Goal: Entertainment & Leisure: Consume media (video, audio)

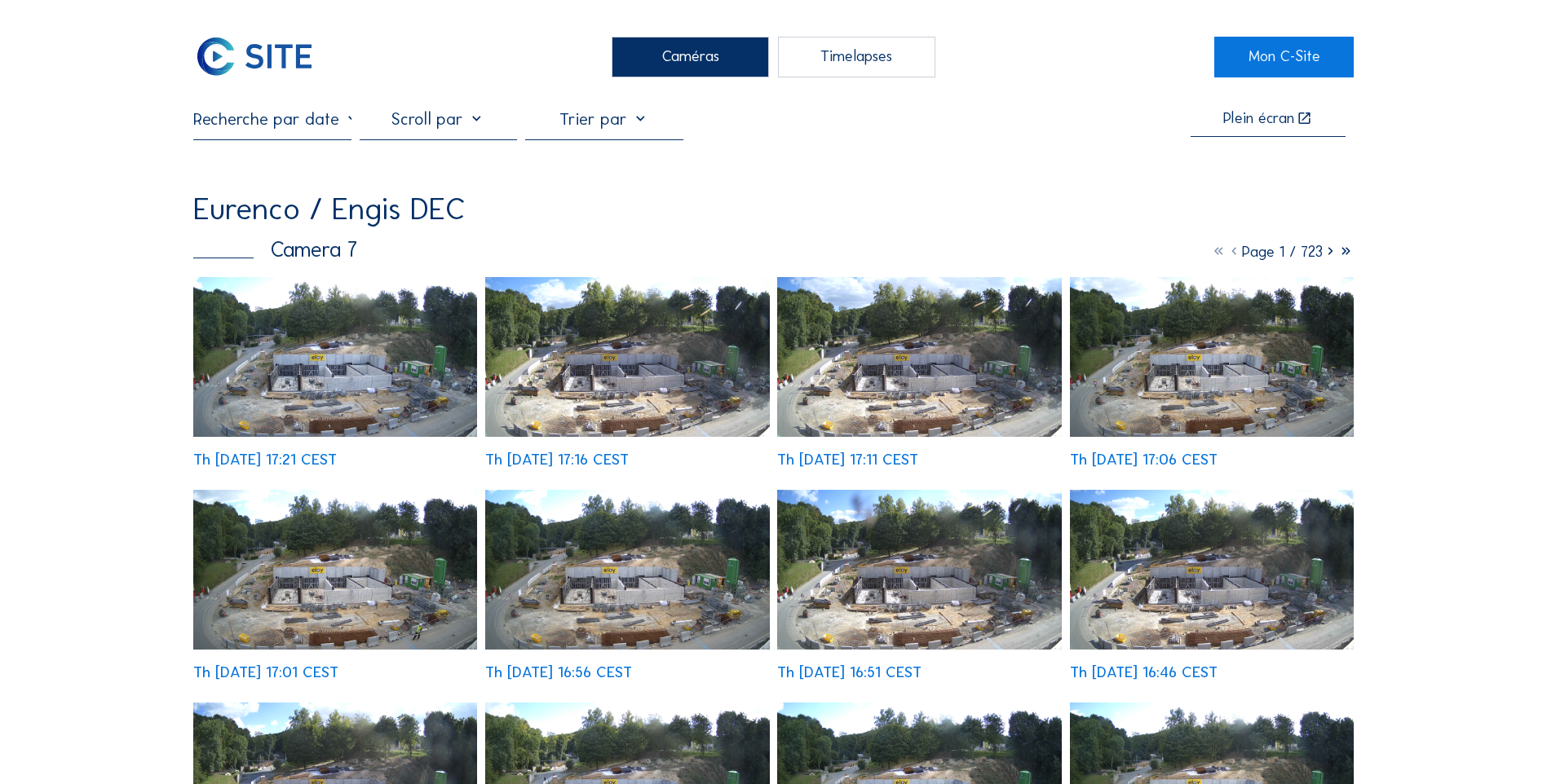
click at [726, 55] on div "Caméras" at bounding box center [690, 57] width 158 height 41
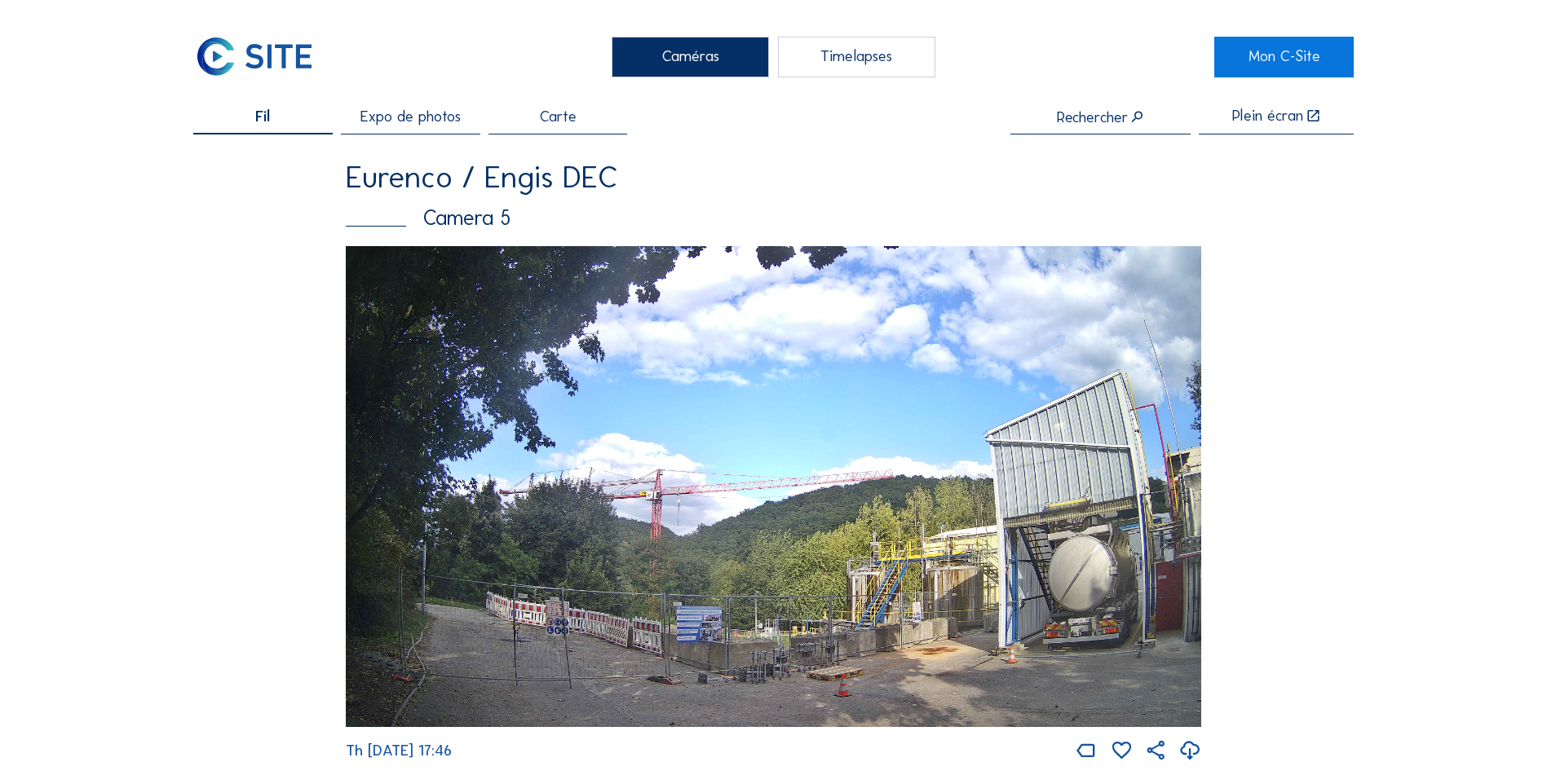
click at [830, 64] on div "Timelapses" at bounding box center [856, 57] width 158 height 41
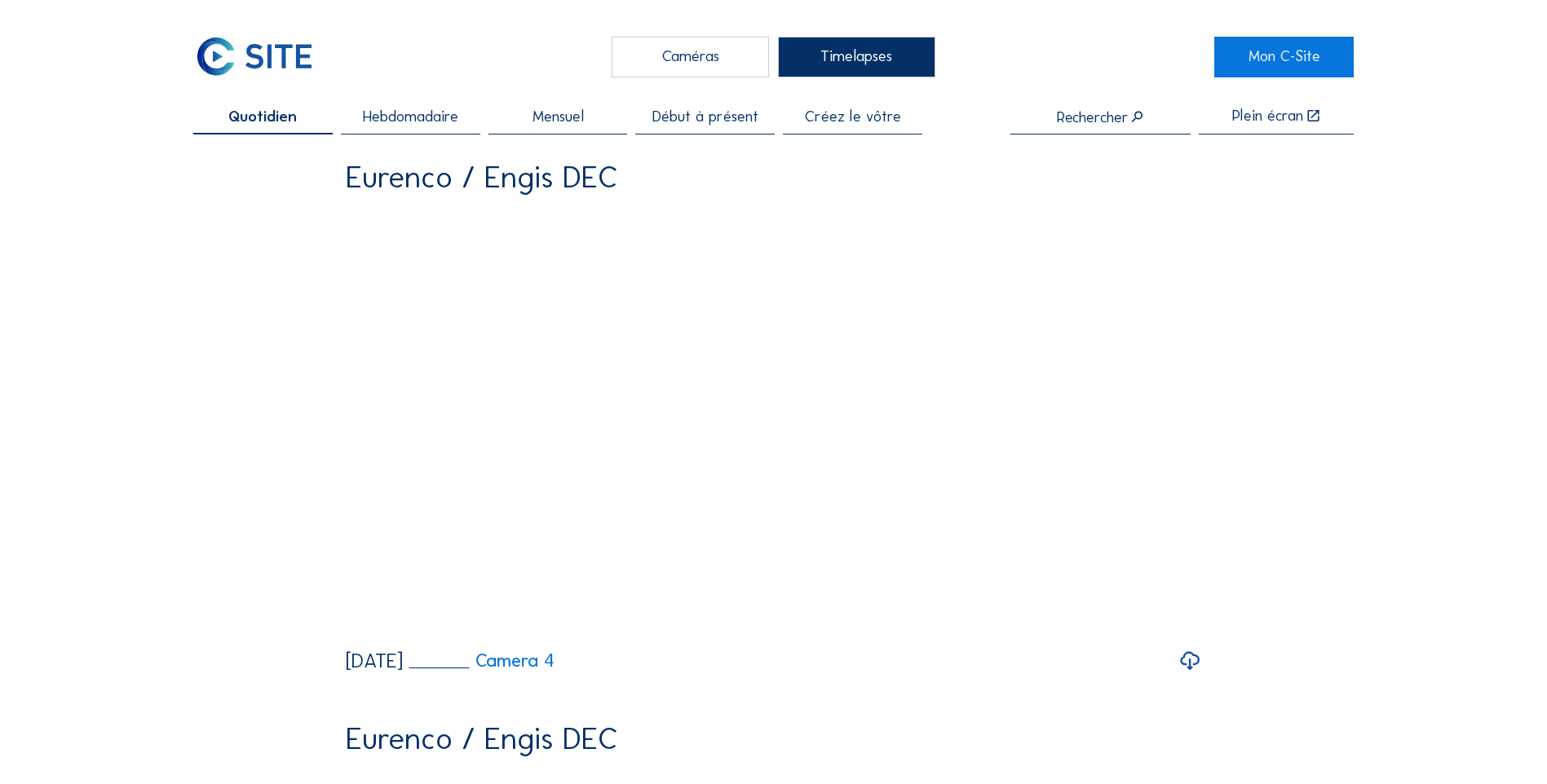
click at [413, 114] on span "Hebdomadaire" at bounding box center [410, 117] width 95 height 16
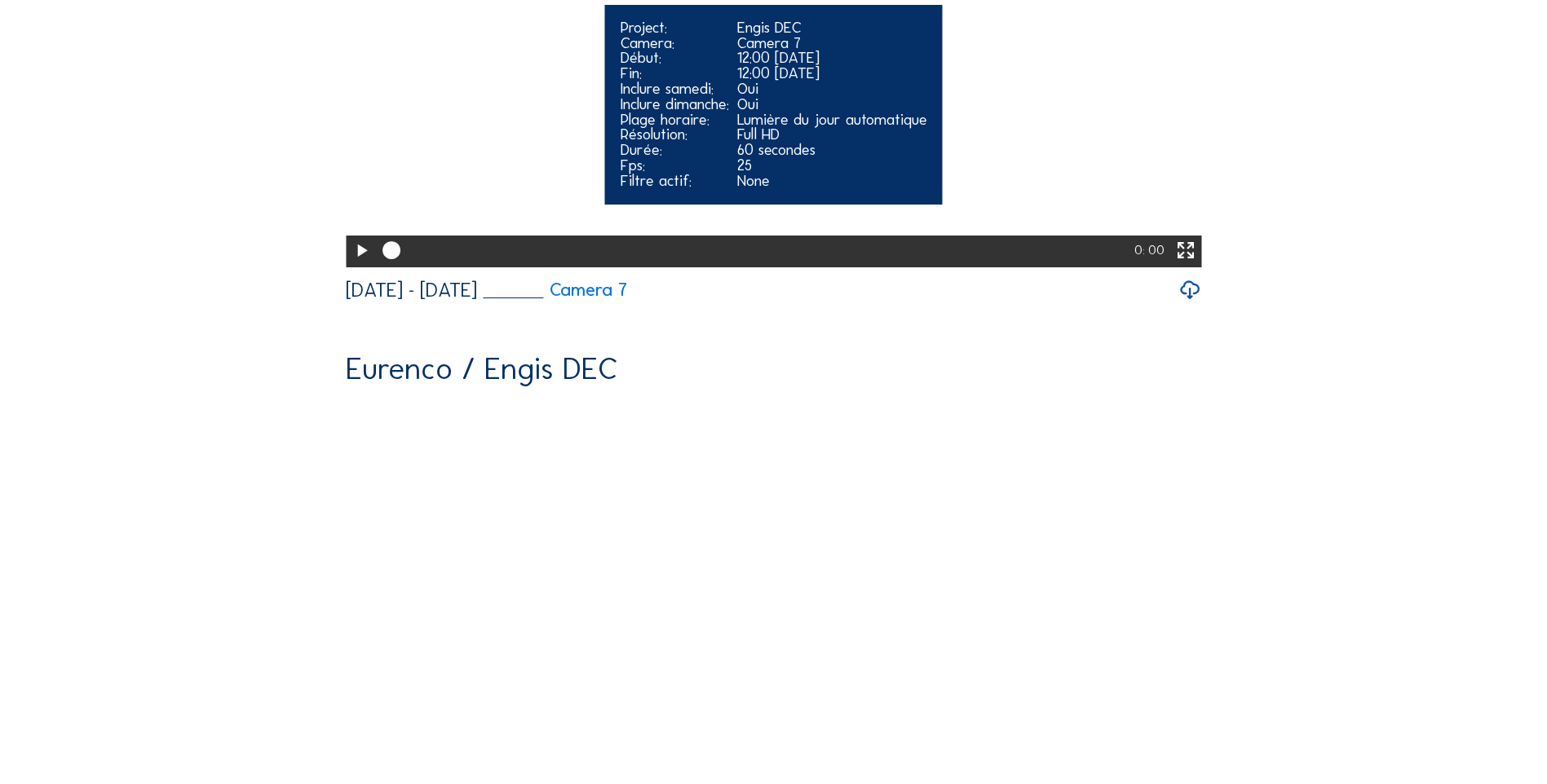
scroll to position [4322, 0]
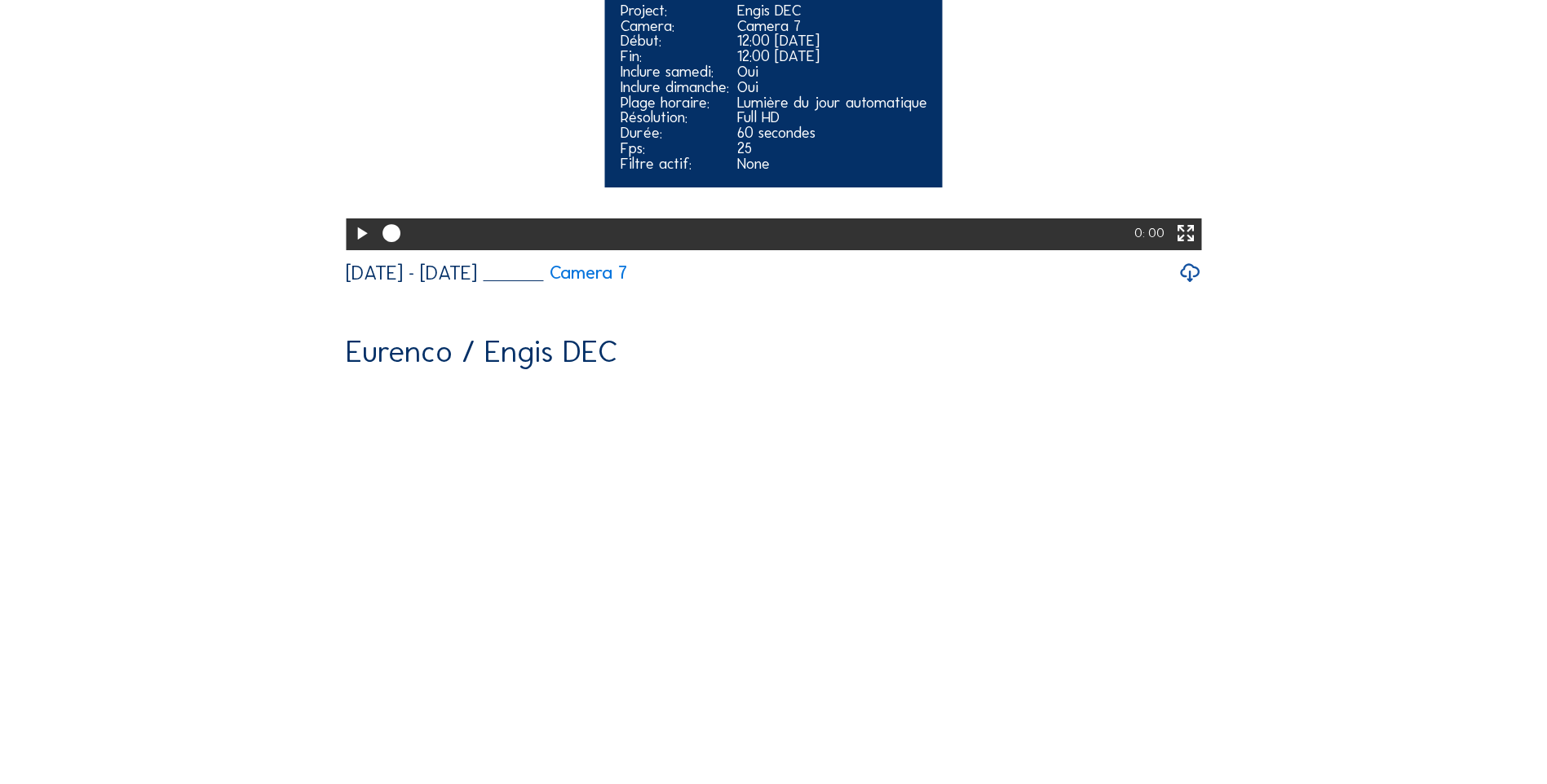
click at [354, 247] on icon at bounding box center [361, 234] width 21 height 26
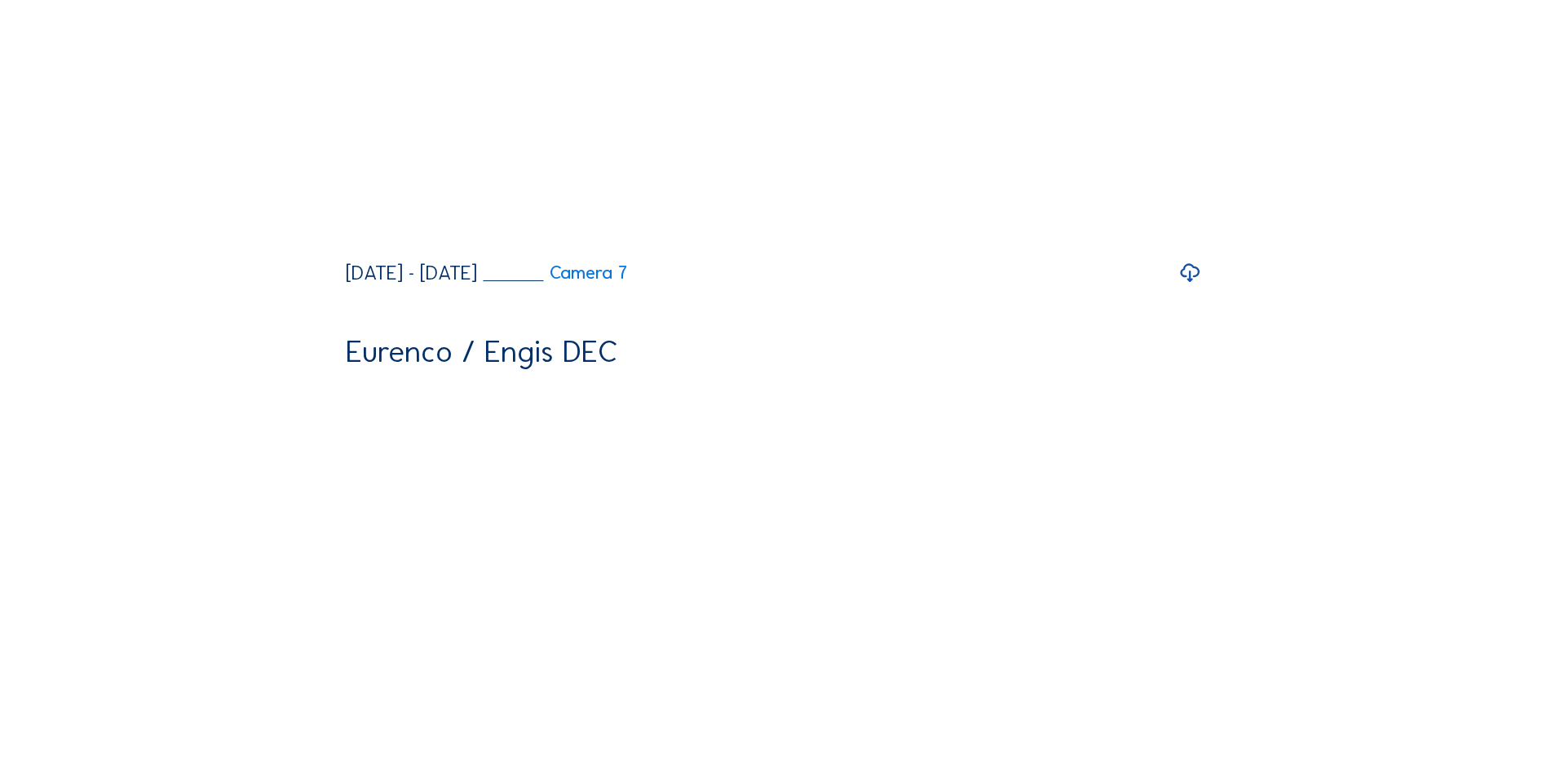
click at [1188, 287] on icon at bounding box center [1190, 273] width 22 height 28
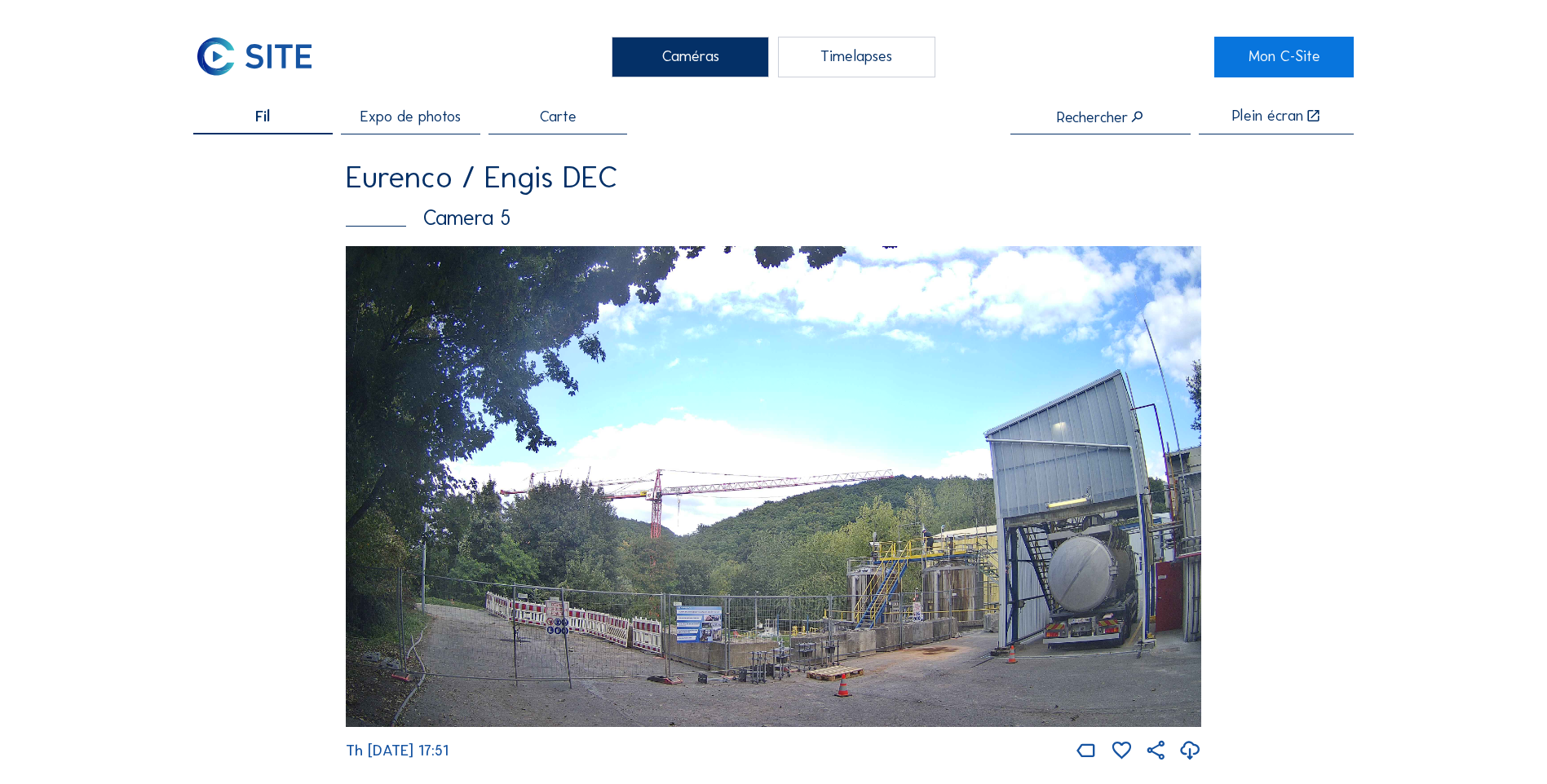
click at [826, 62] on div "Timelapses" at bounding box center [856, 57] width 158 height 41
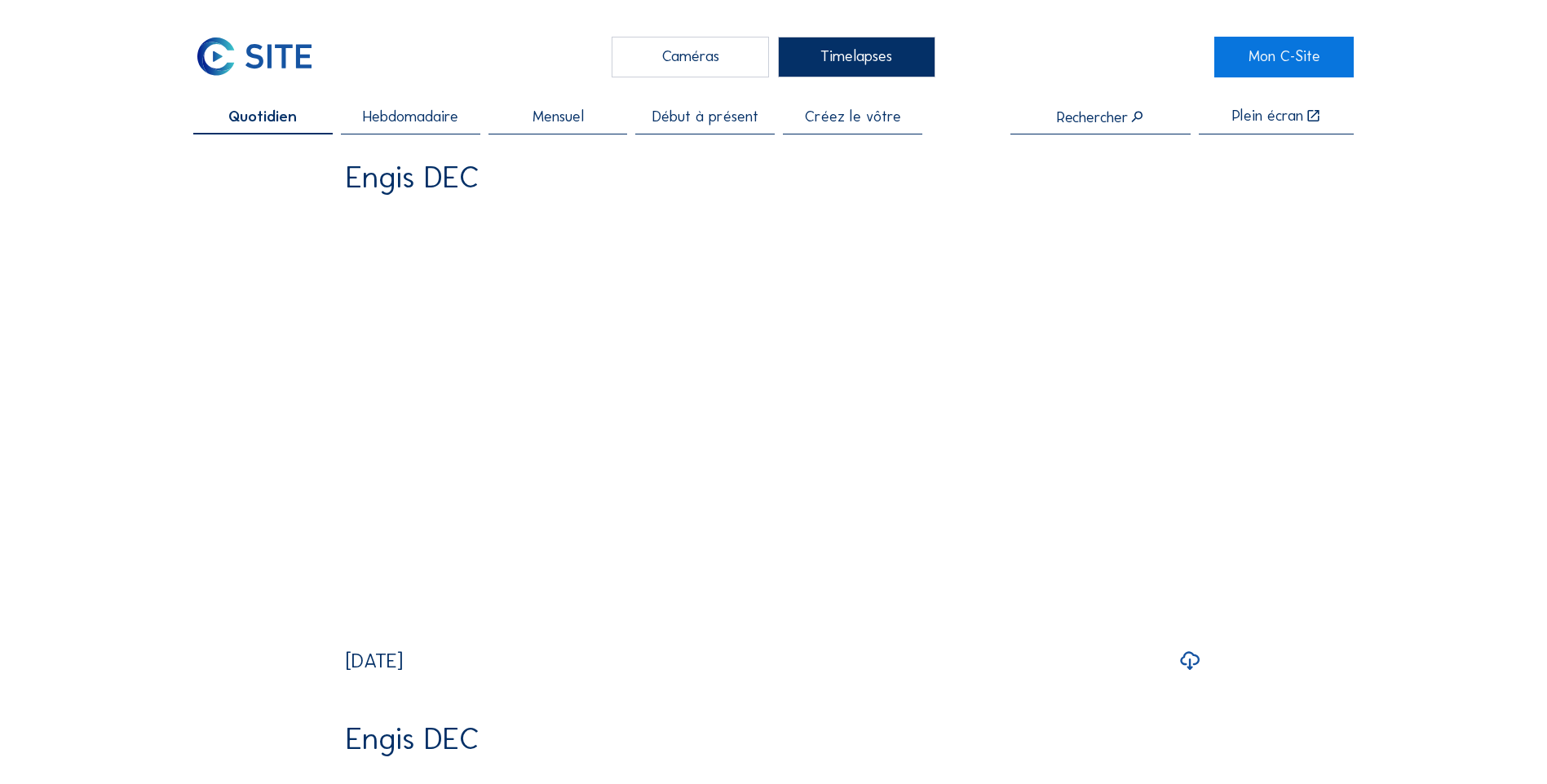
click at [407, 121] on span "Hebdomadaire" at bounding box center [410, 117] width 95 height 16
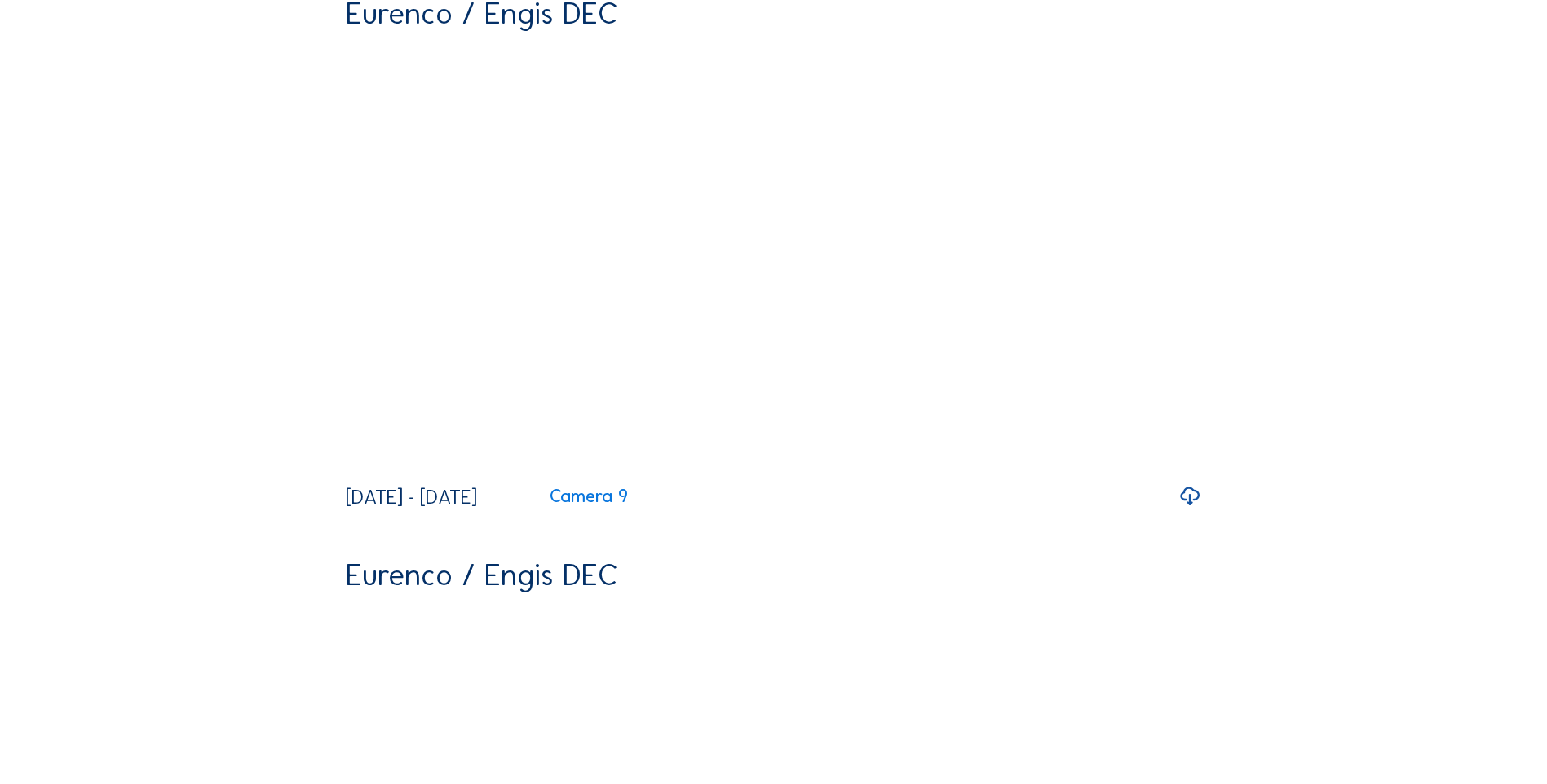
scroll to position [4648, 0]
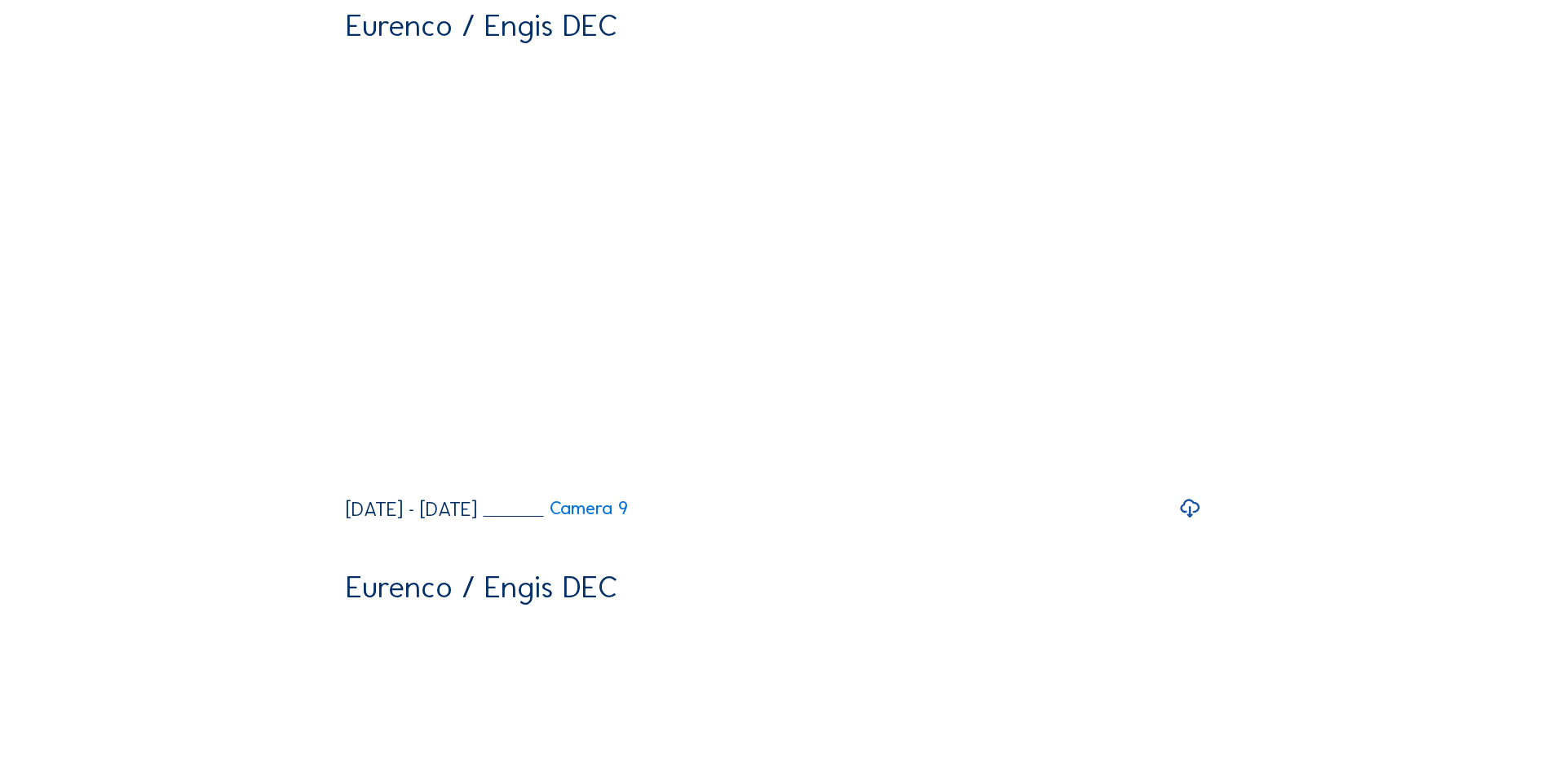
drag, startPoint x: 395, startPoint y: 367, endPoint x: 470, endPoint y: 364, distance: 75.1
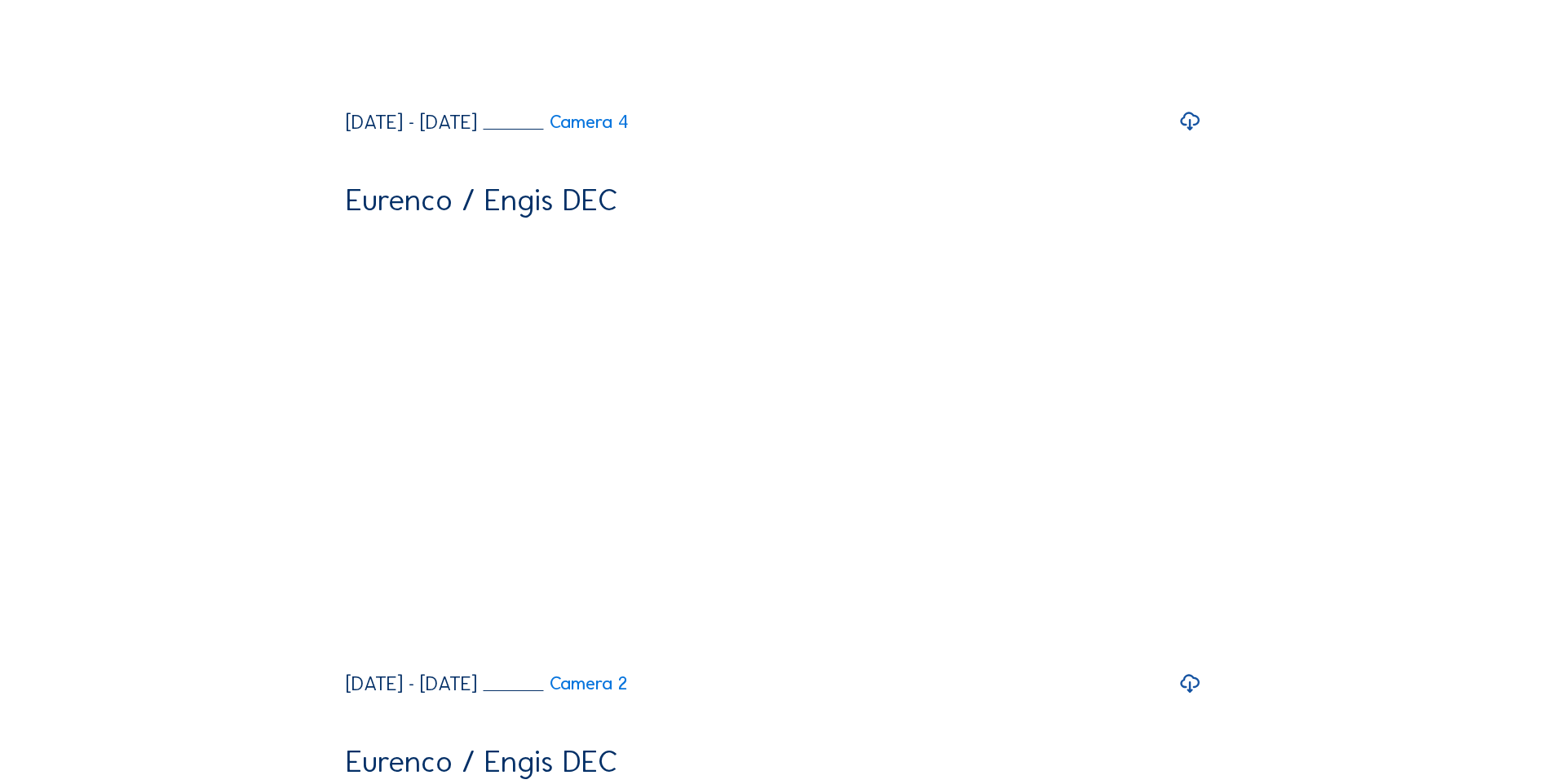
scroll to position [5708, 0]
